Goal: Find specific page/section: Find specific page/section

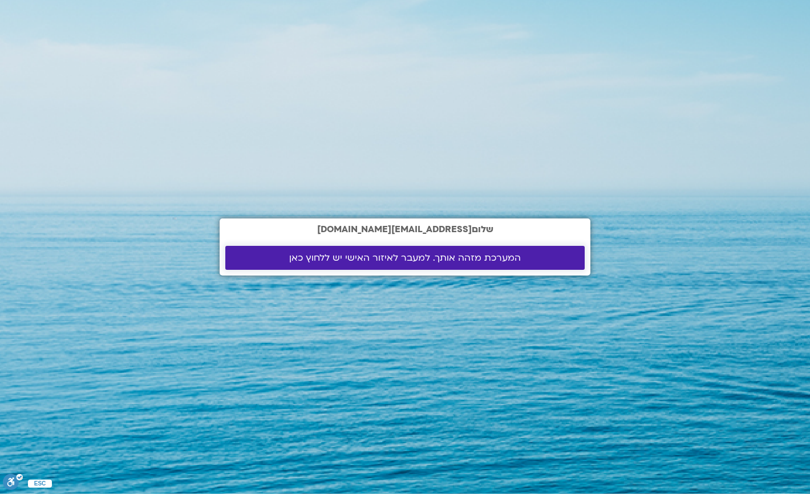
click at [384, 261] on span "המערכת מזהה אותך. למעבר לאיזור האישי יש ללחוץ כאן" at bounding box center [405, 258] width 232 height 10
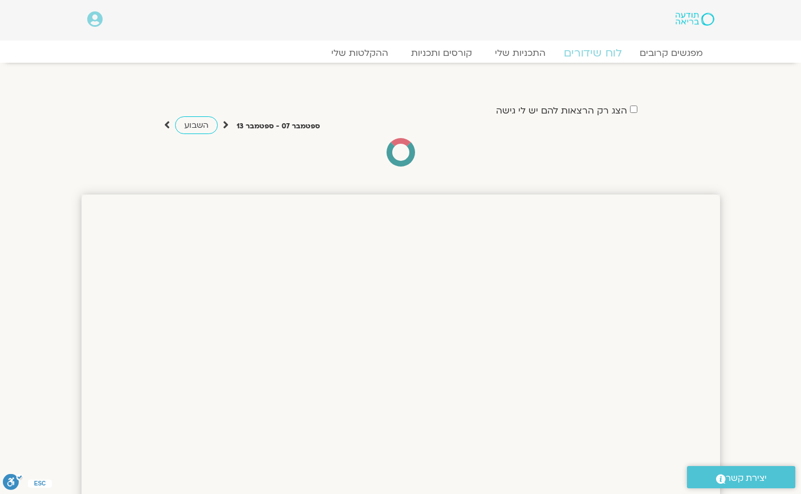
click at [597, 51] on link "לוח שידורים" at bounding box center [593, 53] width 86 height 14
